Goal: Communication & Community: Answer question/provide support

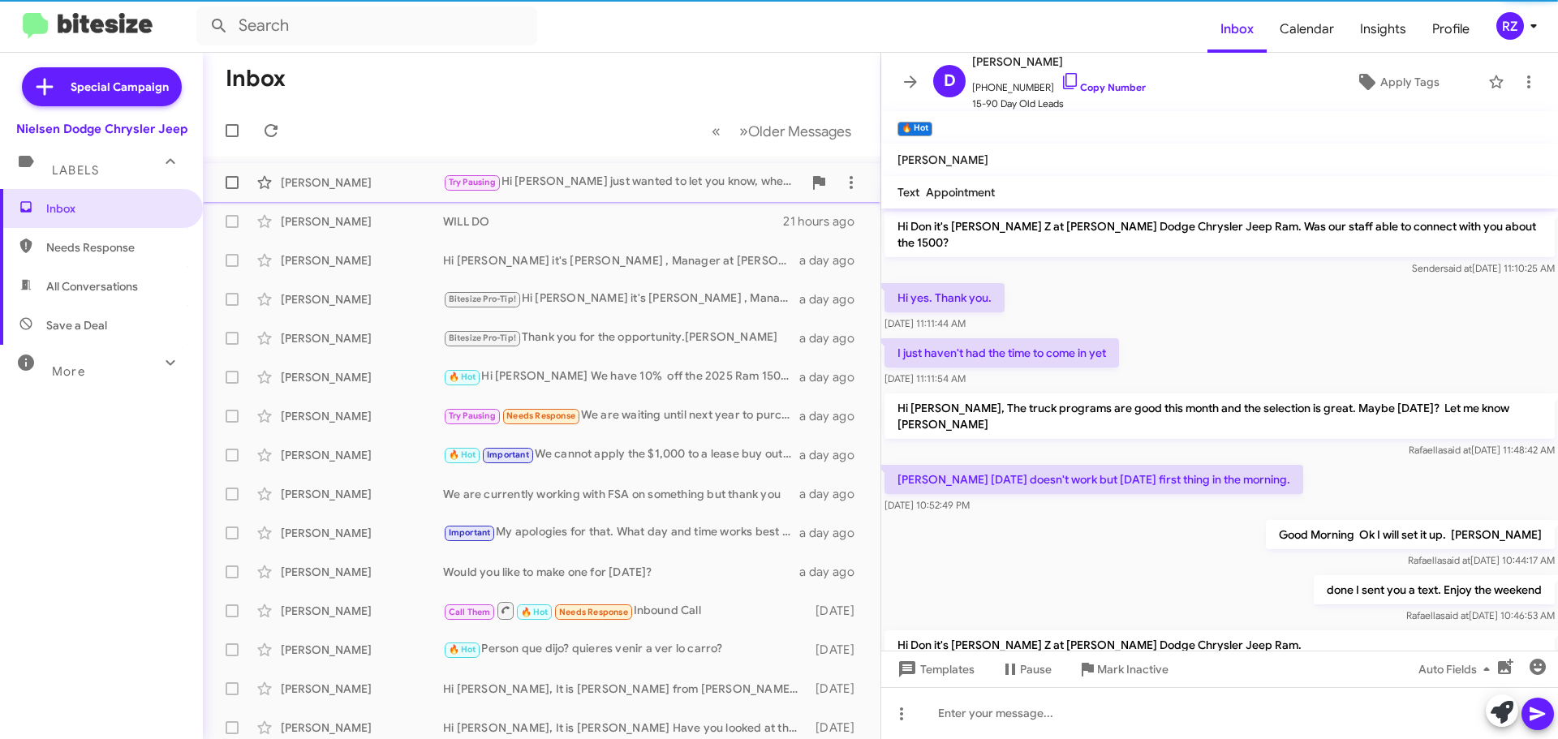
scroll to position [1278, 0]
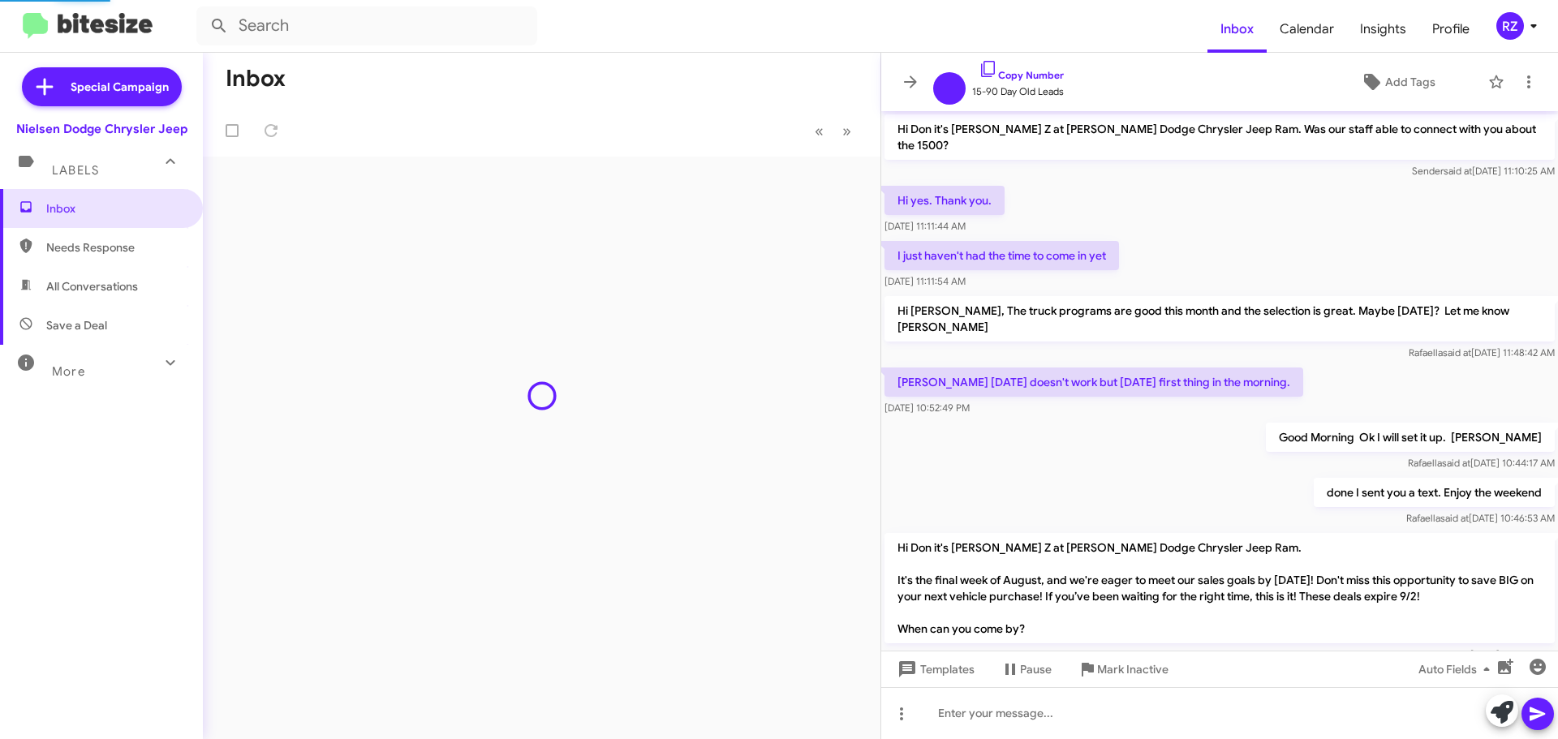
scroll to position [1213, 0]
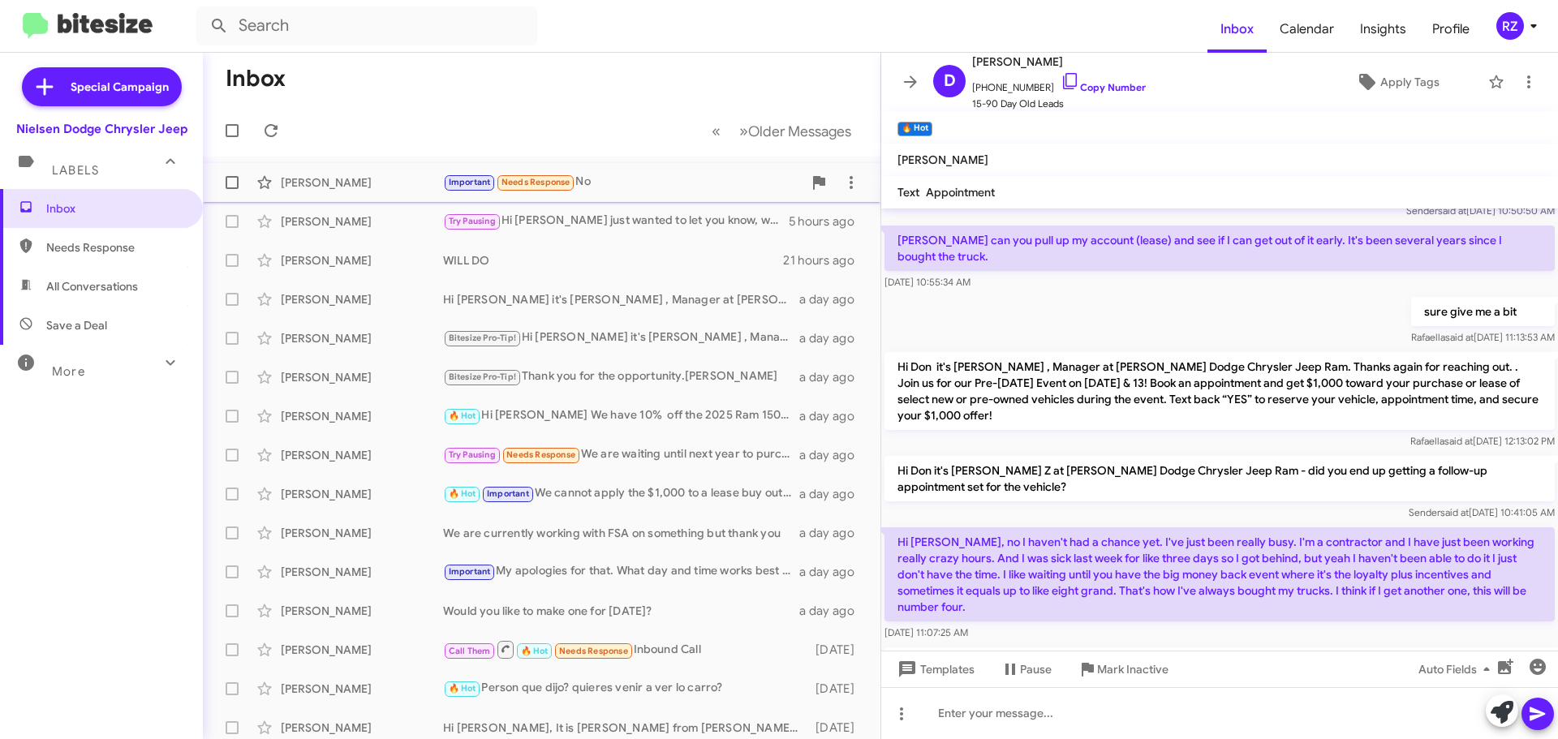
click at [661, 183] on div "Important Needs Response No" at bounding box center [622, 182] width 359 height 19
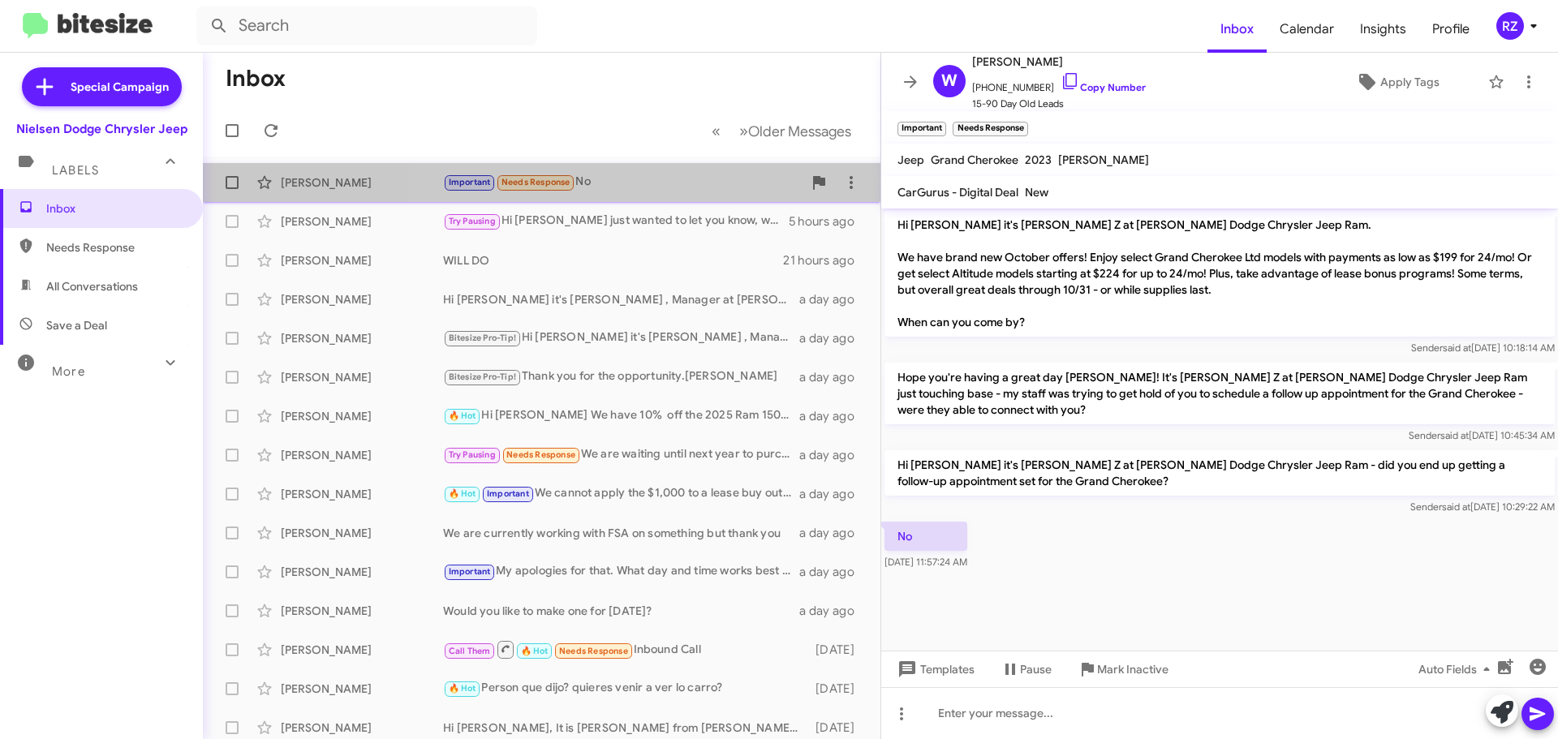
click at [646, 178] on div "Important Needs Response No" at bounding box center [622, 182] width 359 height 19
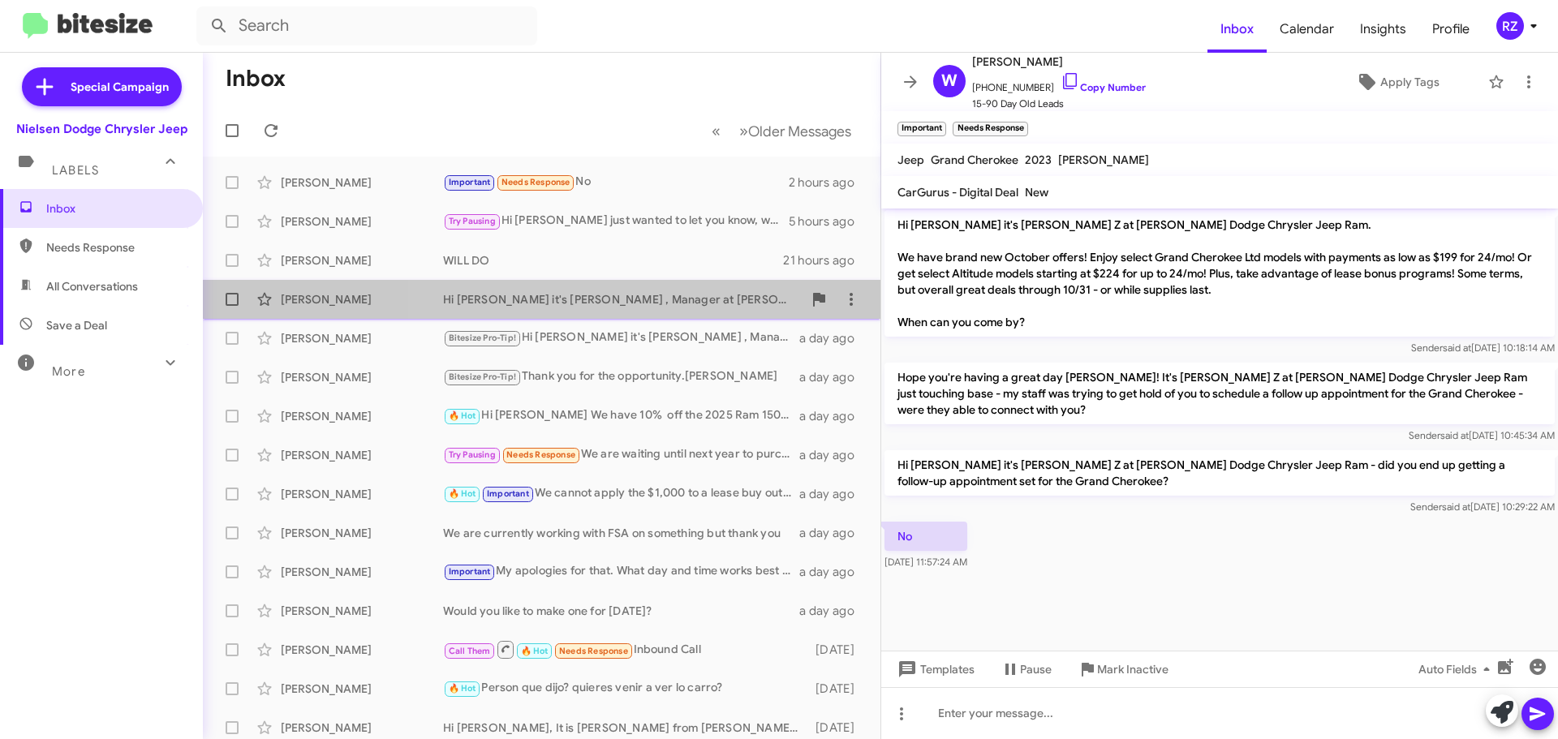
click at [609, 312] on div "Rini Xavier Hi Rini it's Patti Z , Manager at Nielsen Dodge Chrysler Jeep Ram. …" at bounding box center [541, 299] width 651 height 32
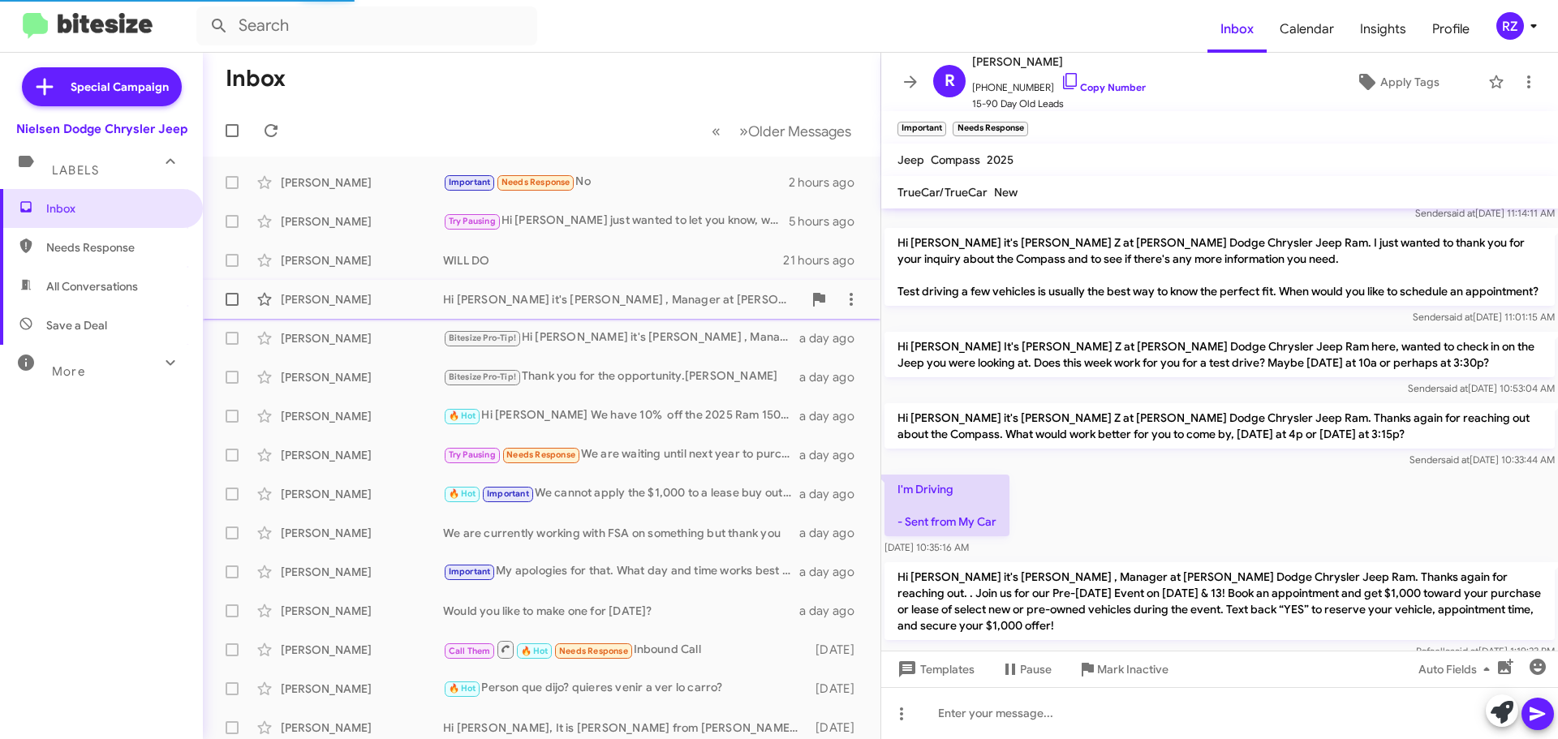
scroll to position [1246, 0]
